Goal: Task Accomplishment & Management: Manage account settings

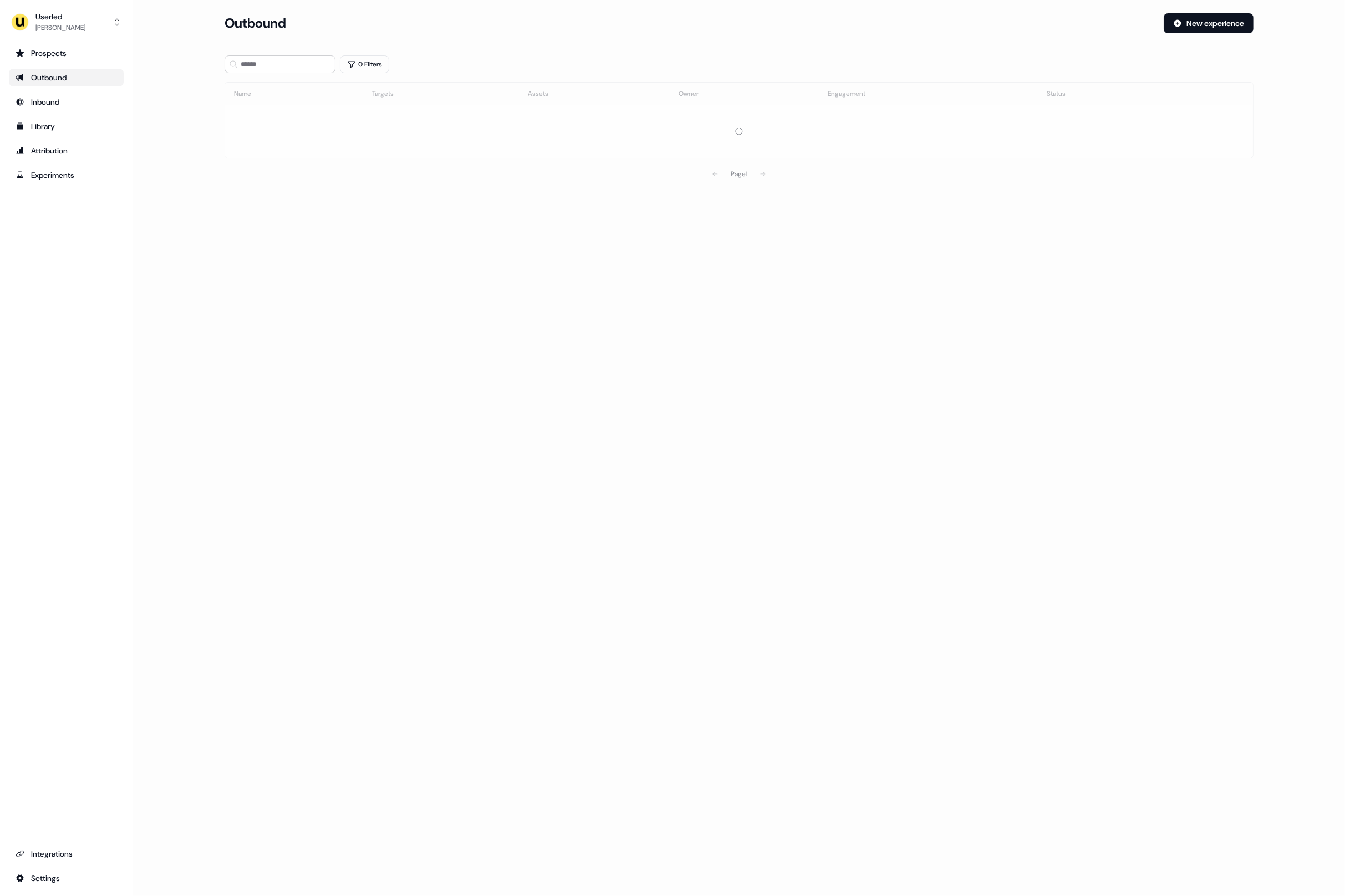
click at [271, 484] on div "Loading... Outbound New experience 0 Filters Name Targets Assets Owner Engageme…" at bounding box center [739, 448] width 1212 height 896
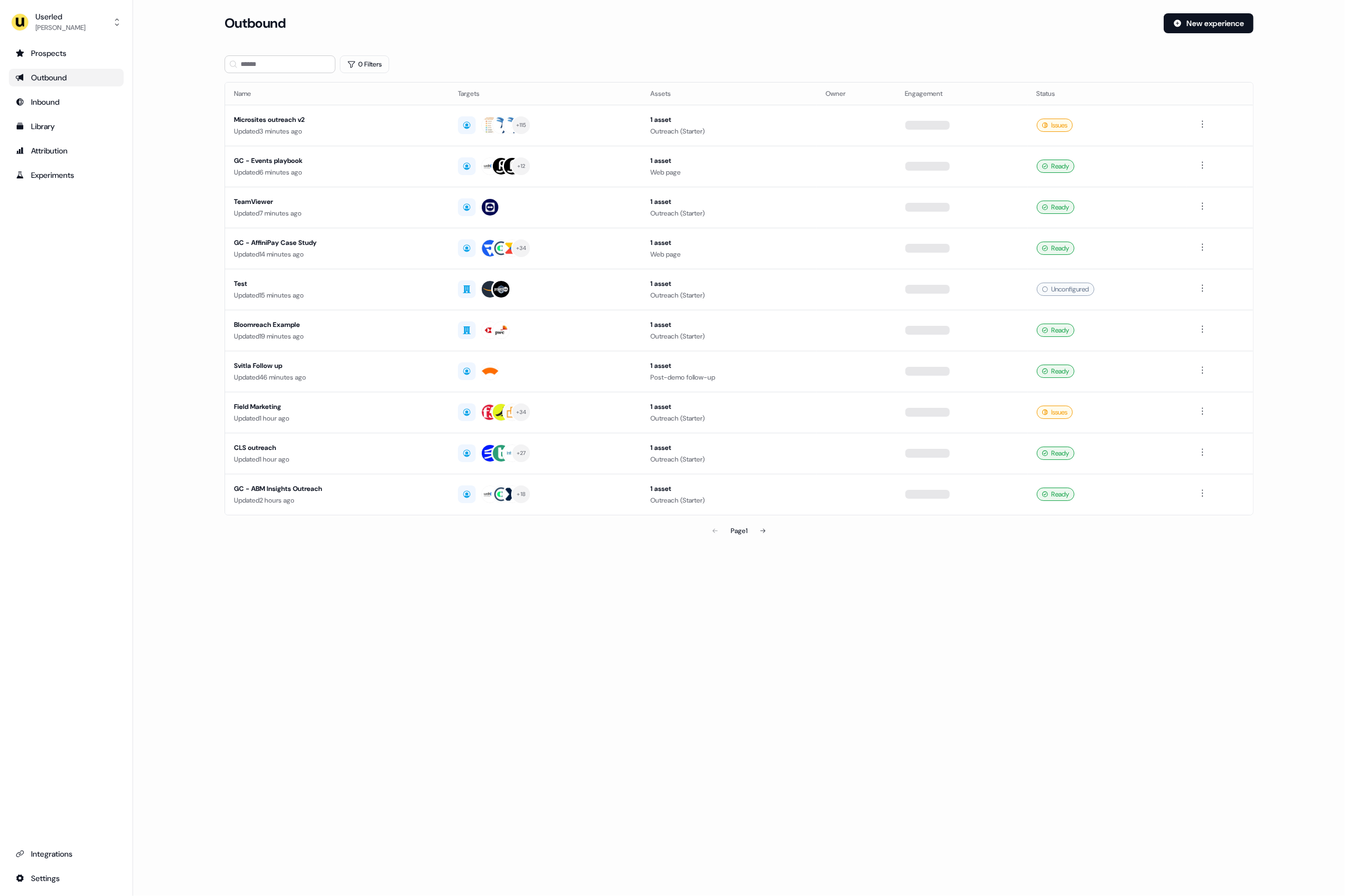
click at [171, 84] on main "Loading... Outbound New experience 0 Filters Name Targets Assets Owner Engageme…" at bounding box center [739, 293] width 1212 height 560
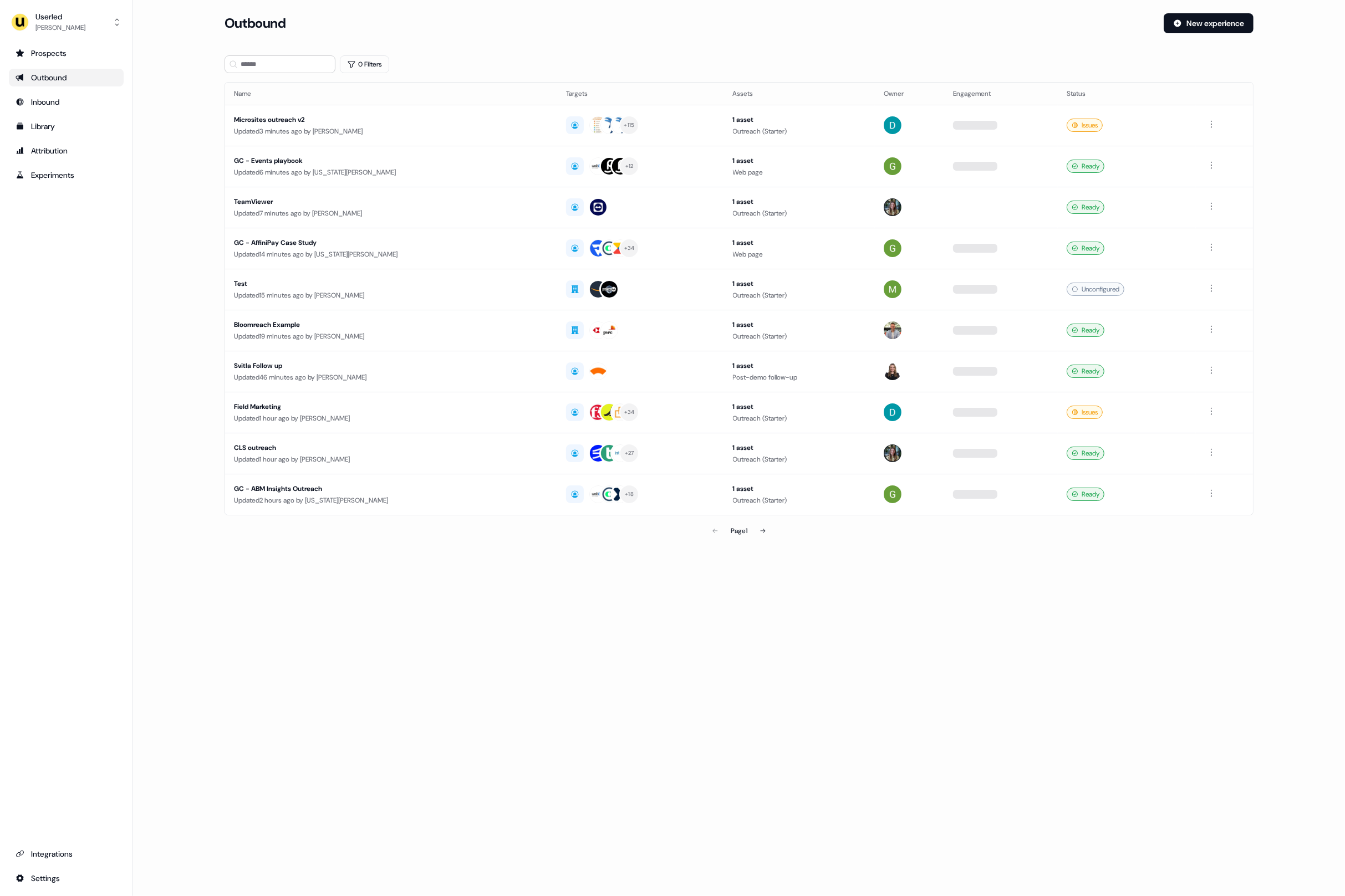
click at [171, 79] on main "Loading... Outbound New experience 0 Filters Name Targets Assets Owner Engageme…" at bounding box center [739, 293] width 1212 height 560
click at [69, 5] on div "Userled [PERSON_NAME] Prospects Outbound Inbound Library Attribution Experiment…" at bounding box center [66, 448] width 133 height 896
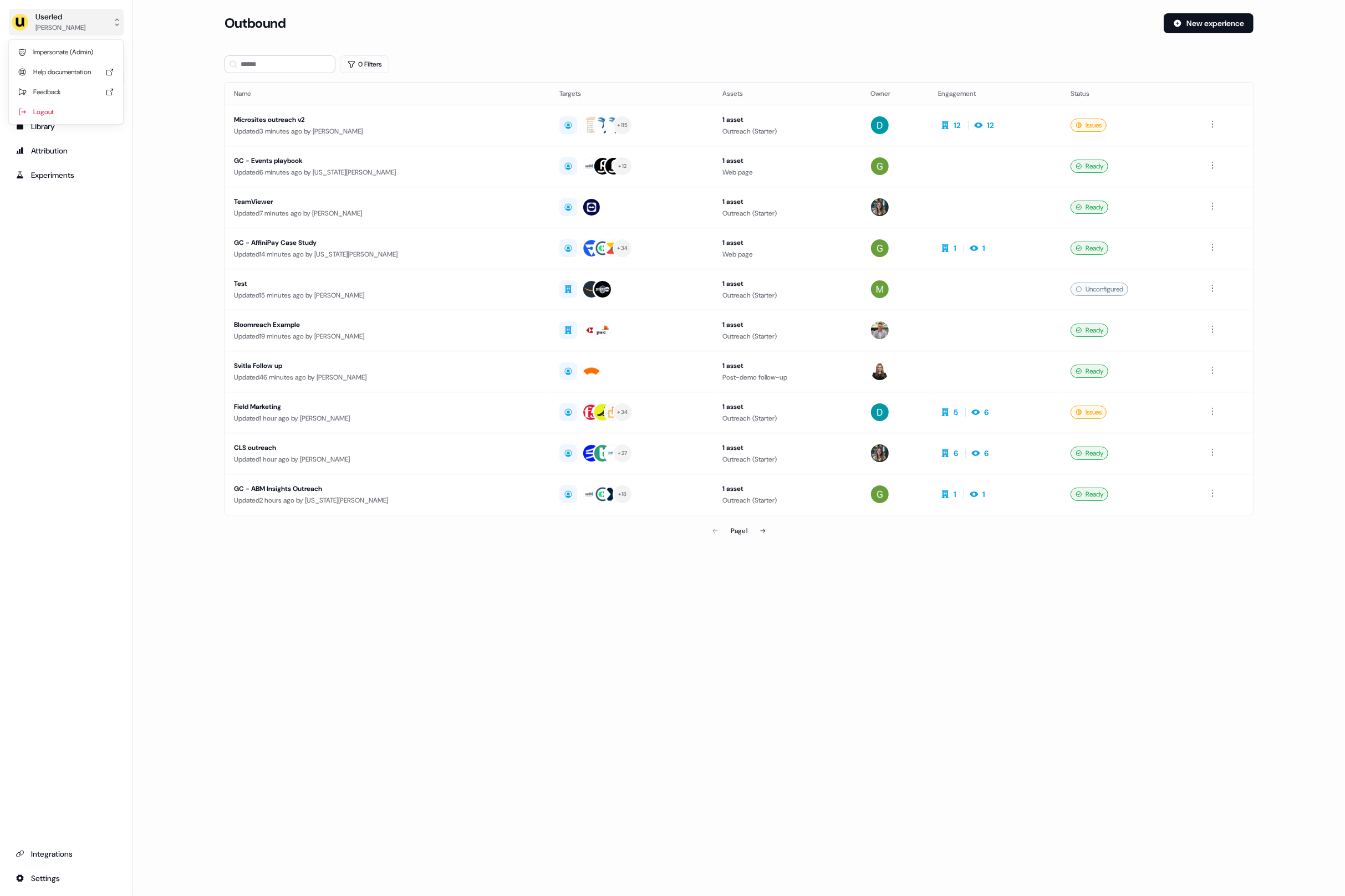
click at [78, 22] on div "[PERSON_NAME]" at bounding box center [60, 27] width 50 height 11
click at [50, 53] on div "Impersonate (Admin)" at bounding box center [66, 52] width 106 height 20
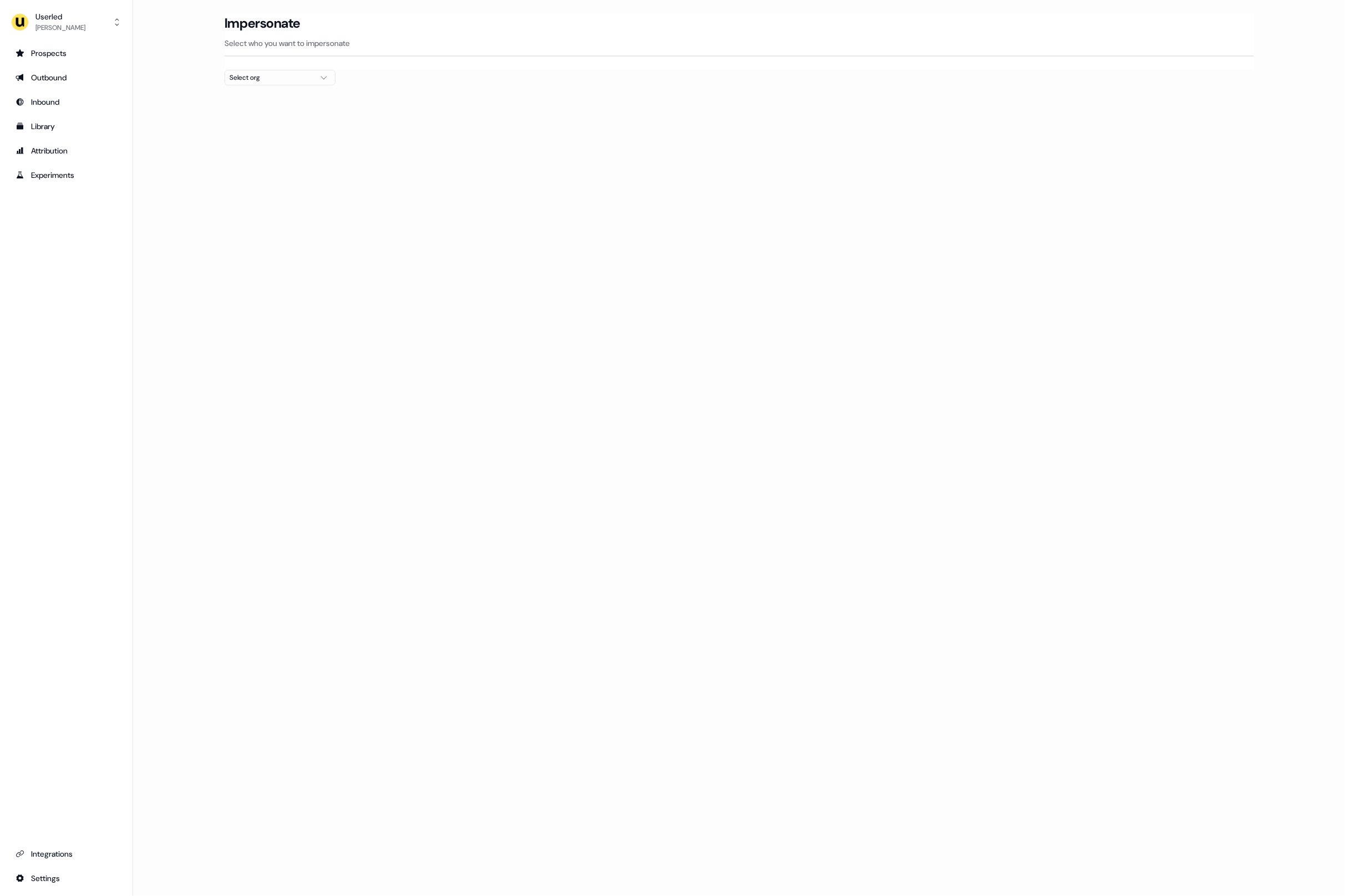
click at [244, 78] on div "Select org" at bounding box center [271, 78] width 83 height 11
click at [281, 139] on div "Elliptic" at bounding box center [280, 136] width 110 height 18
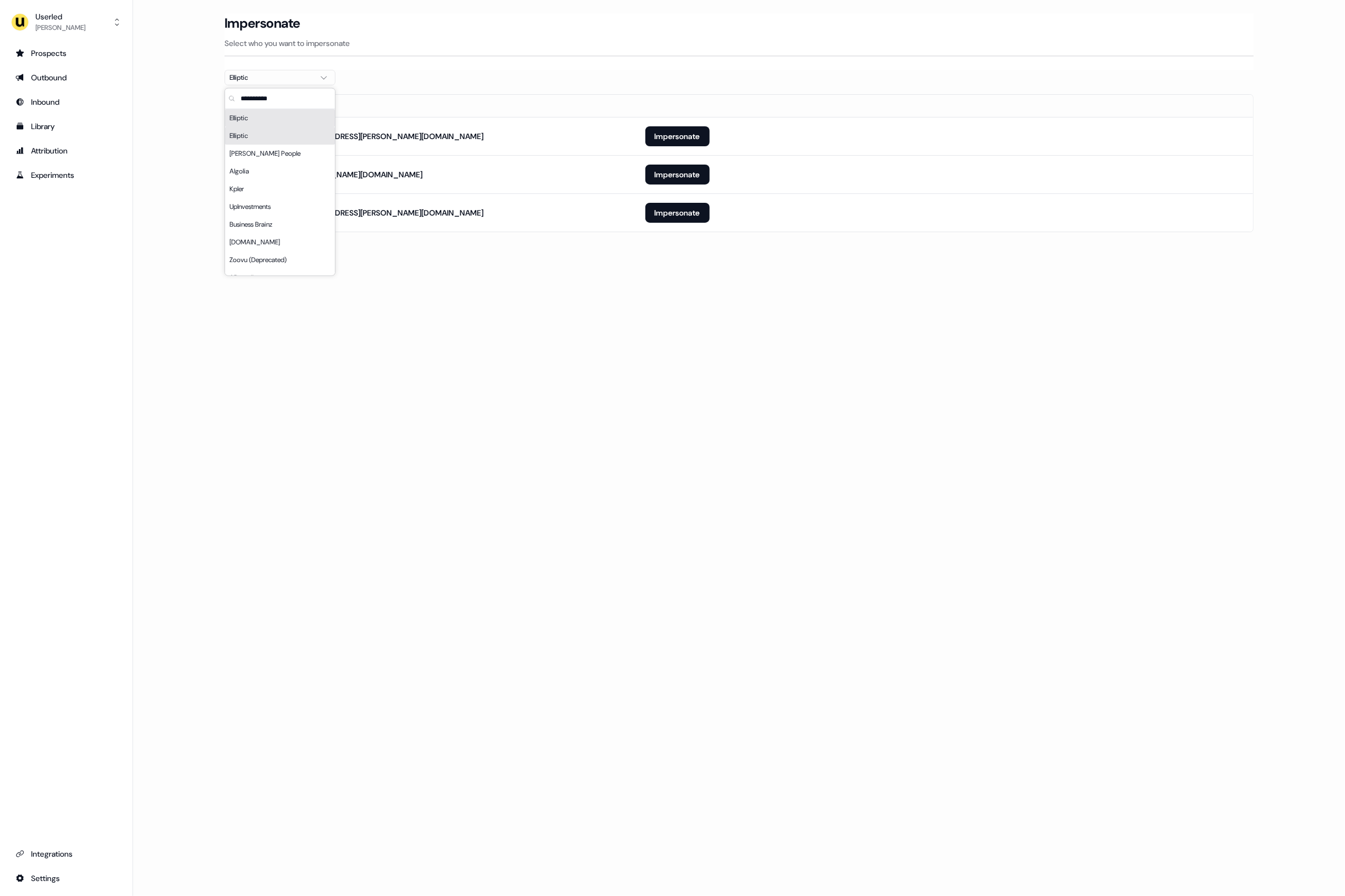
click at [670, 622] on div "Loading... Impersonate Select who you want to impersonate Elliptic Email [PERSO…" at bounding box center [739, 448] width 1212 height 896
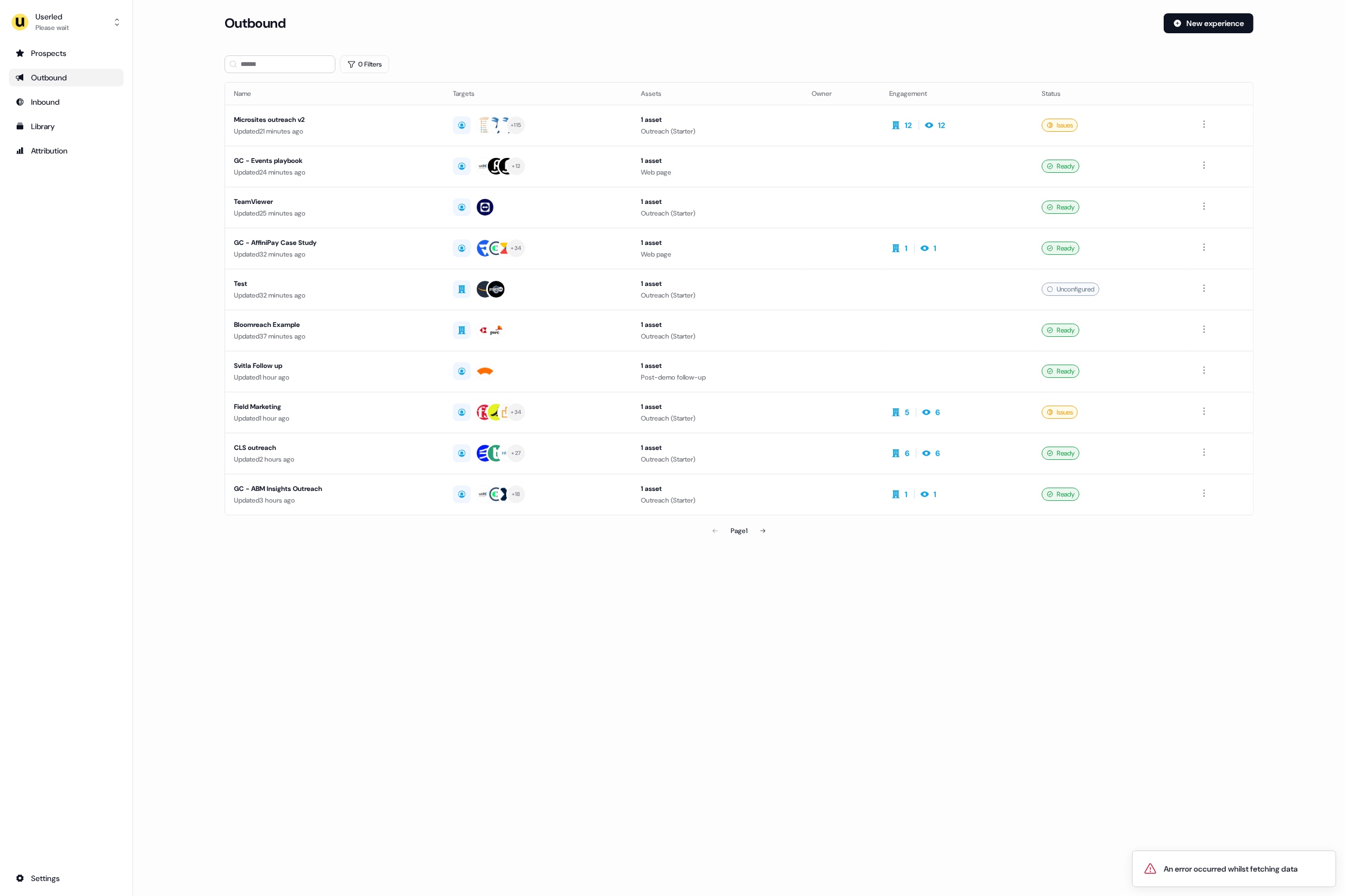
drag, startPoint x: 177, startPoint y: 60, endPoint x: 140, endPoint y: 51, distance: 38.1
click at [176, 60] on main "Loading... Outbound New experience 0 Filters Name Targets Assets Owner Engageme…" at bounding box center [739, 293] width 1212 height 560
click at [59, 19] on div "Userled" at bounding box center [52, 17] width 33 height 11
click at [60, 55] on div "Help documentation" at bounding box center [66, 52] width 106 height 20
click at [106, 24] on button "Userled Please wait" at bounding box center [66, 22] width 115 height 26
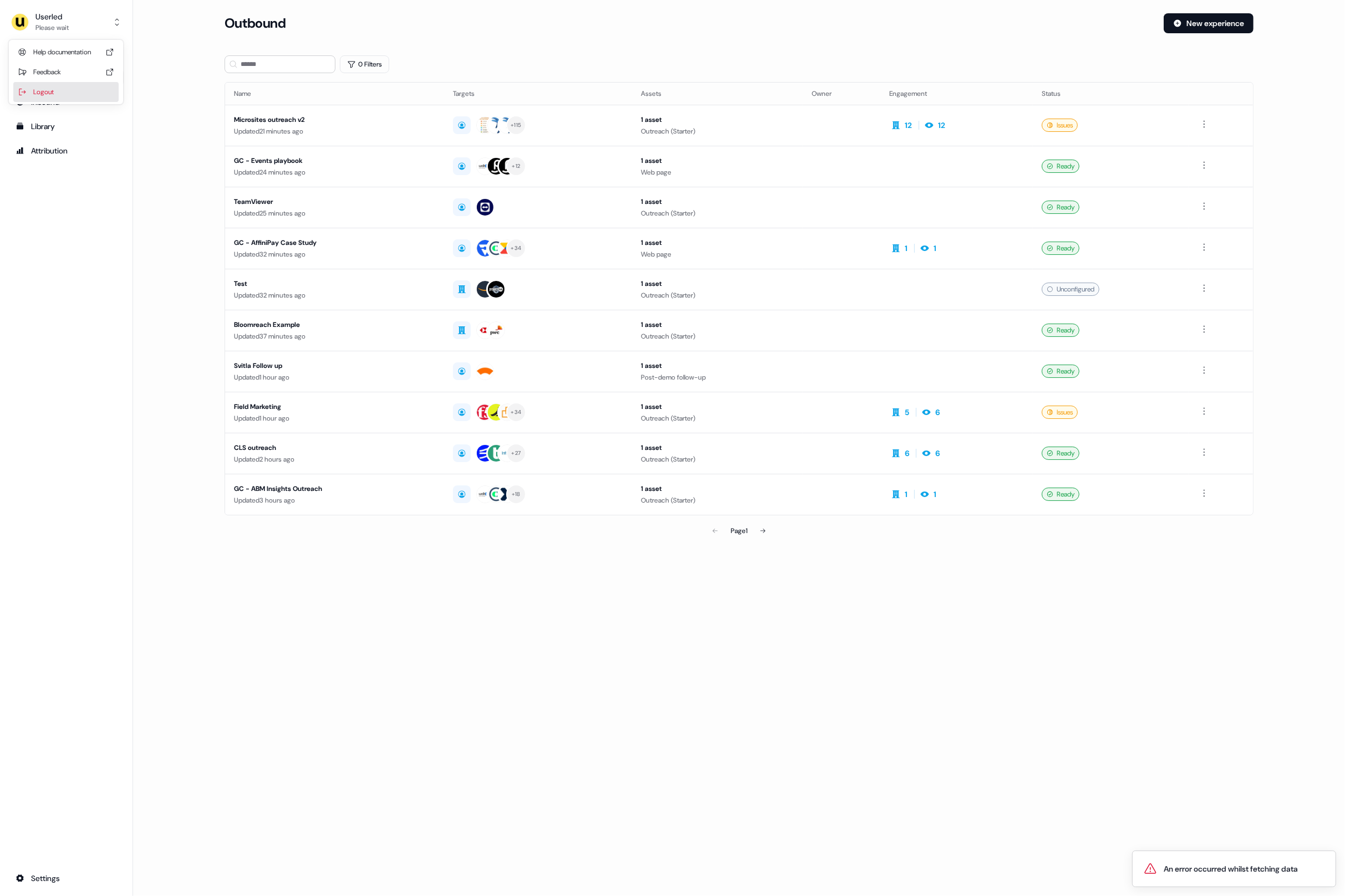
click at [81, 94] on div "Logout" at bounding box center [66, 92] width 106 height 20
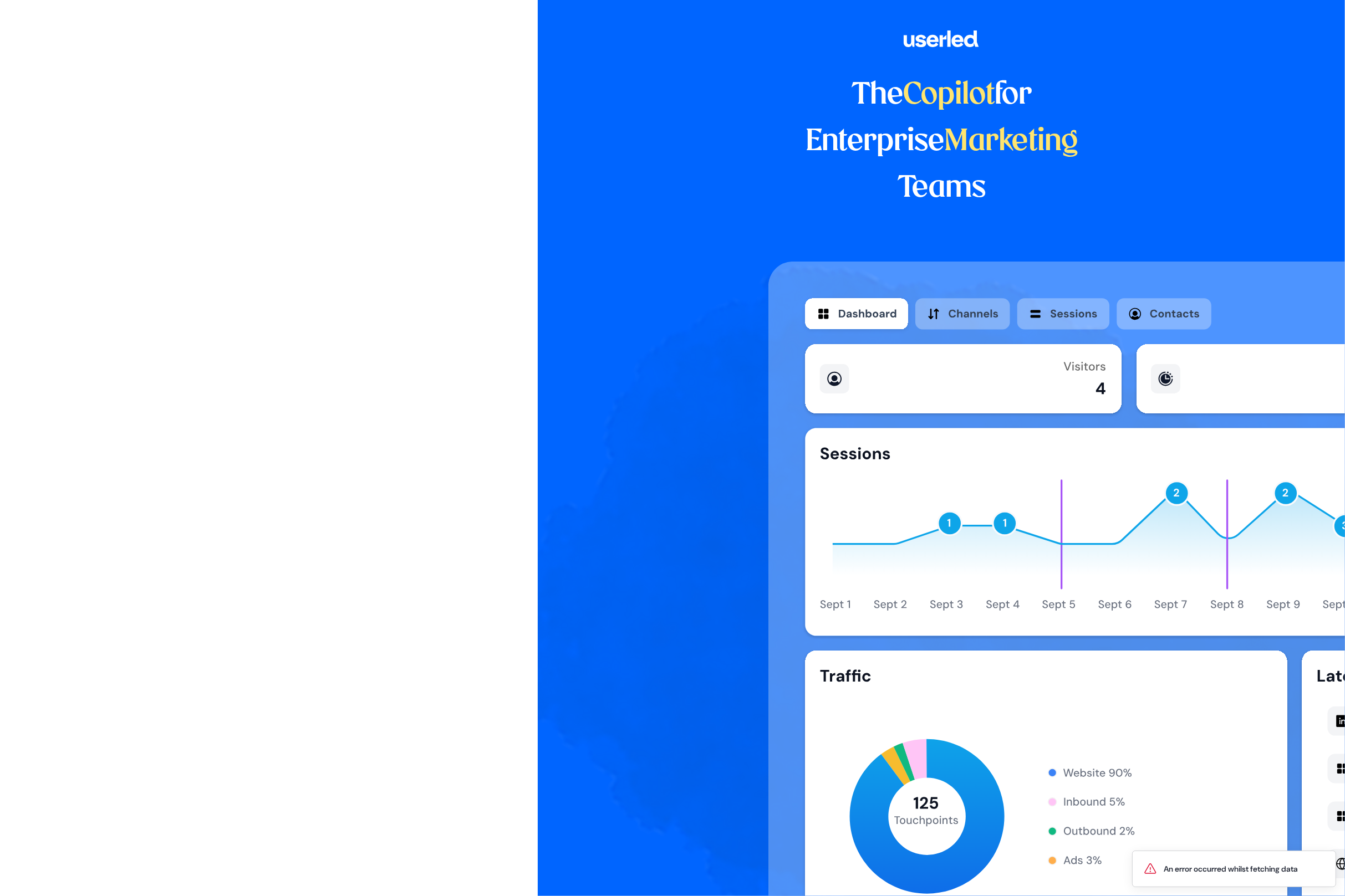
click at [181, 57] on html "An error occurred whilst fetching data The Copilot for Enterprise Marketing Tea…" at bounding box center [672, 448] width 1345 height 896
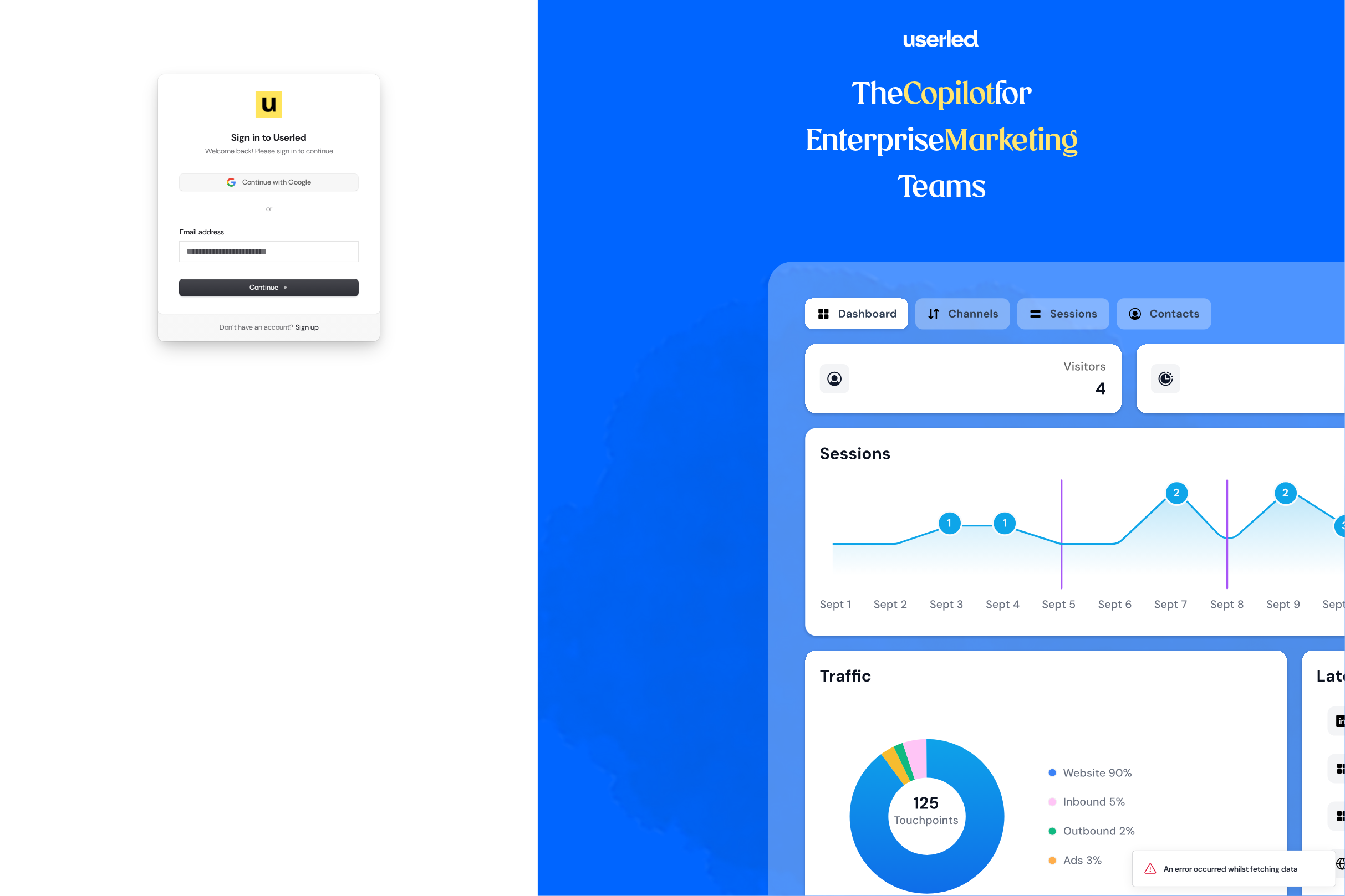
drag, startPoint x: 453, startPoint y: 197, endPoint x: 357, endPoint y: 189, distance: 96.3
click at [438, 195] on div "Sign in to Userled Welcome back! Please sign in to continue Continue with Googl…" at bounding box center [269, 207] width 538 height 416
click at [292, 178] on span "Continue with Google" at bounding box center [276, 182] width 69 height 10
click at [487, 156] on div "Sign in to Userled Welcome back! Please sign in to continue Continue with Googl…" at bounding box center [269, 207] width 538 height 416
